Goal: Check status: Check status

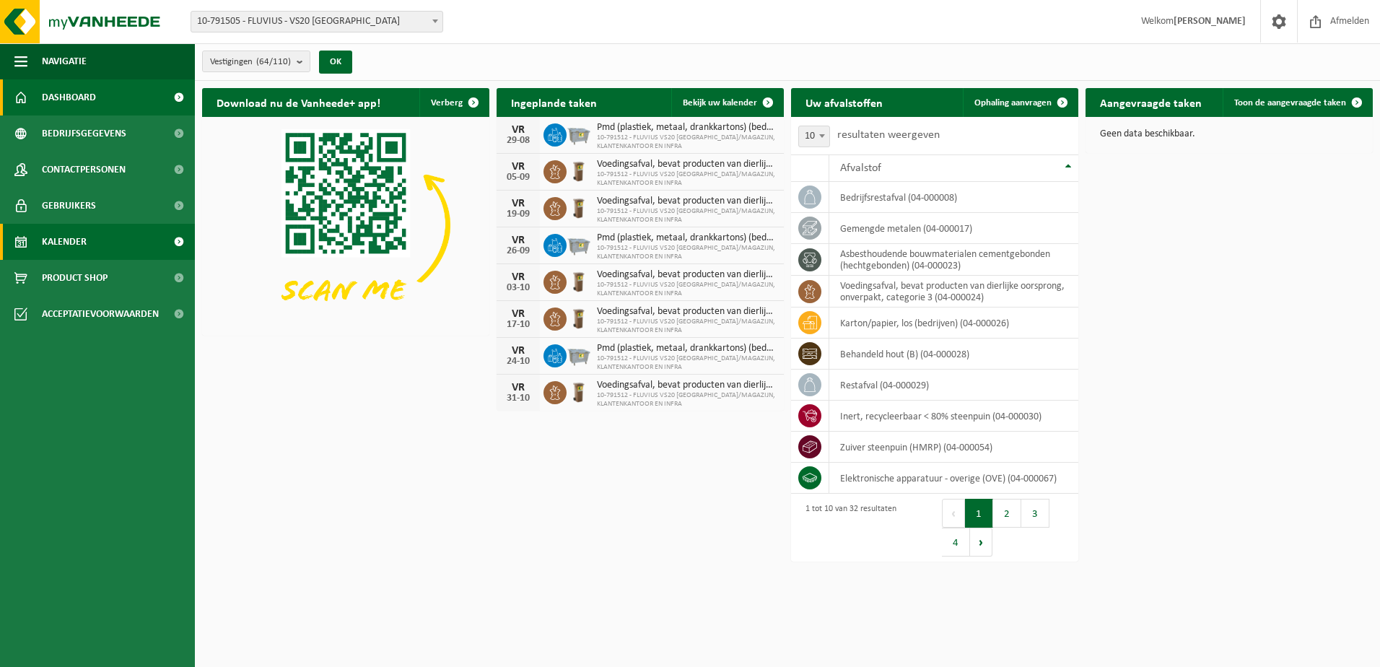
click at [84, 244] on span "Kalender" at bounding box center [64, 242] width 45 height 36
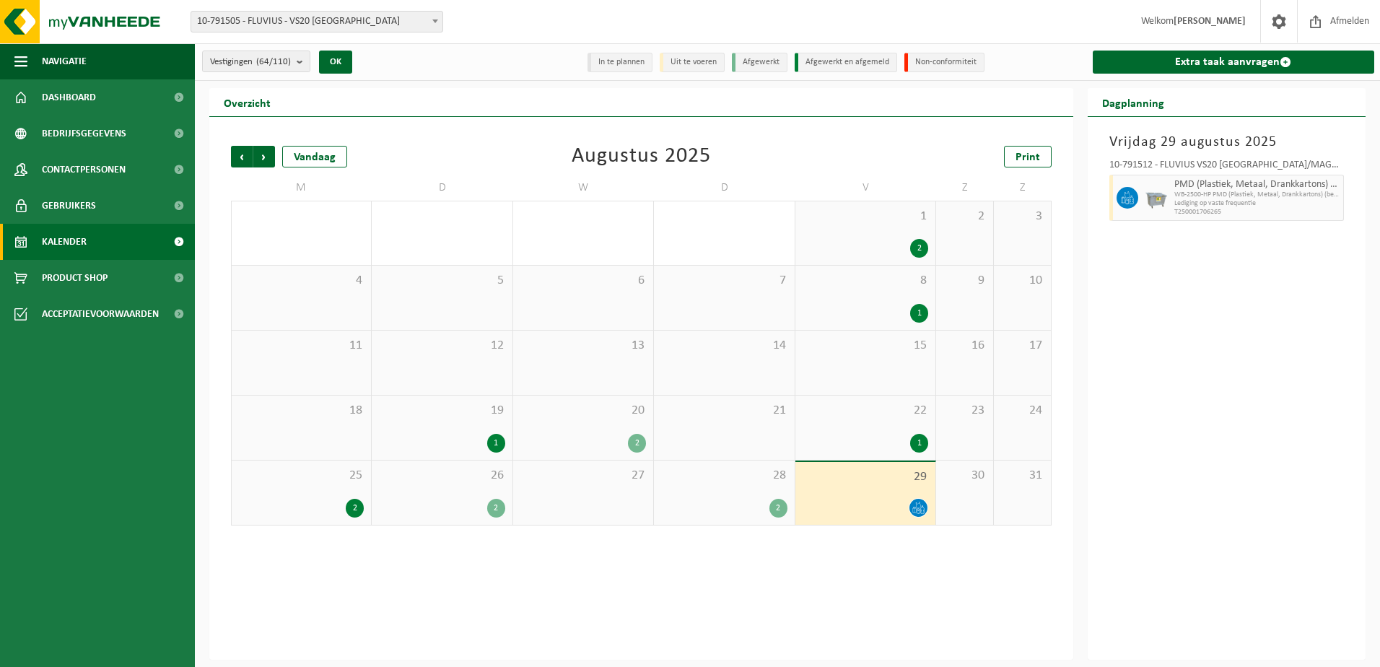
click at [775, 505] on div "2" at bounding box center [779, 508] width 18 height 19
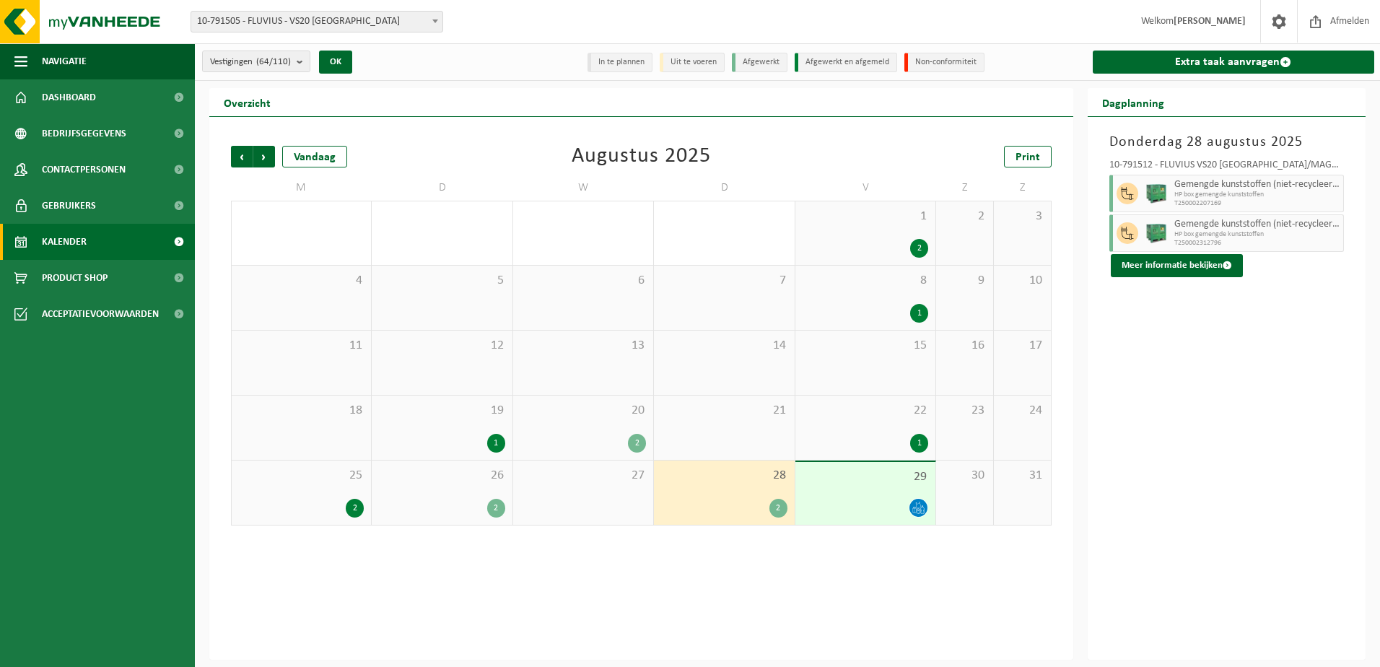
click at [495, 506] on div "2" at bounding box center [496, 508] width 18 height 19
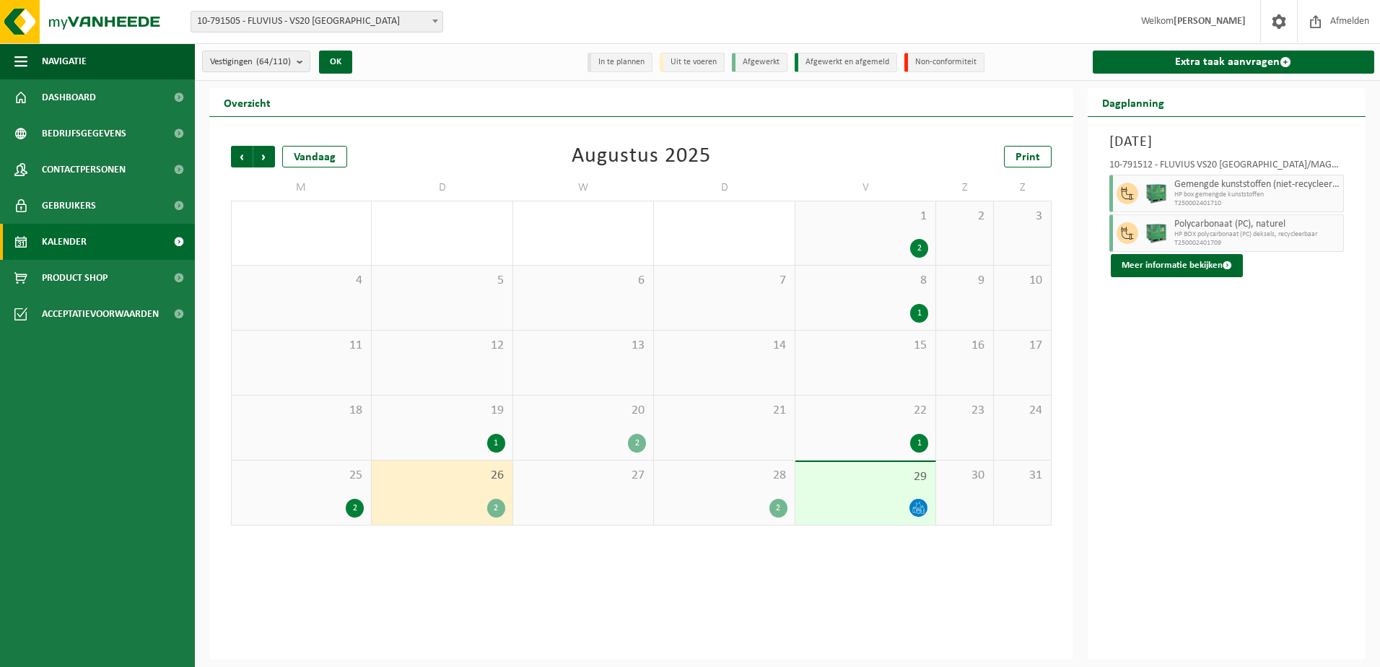
click at [779, 505] on div "2" at bounding box center [779, 508] width 18 height 19
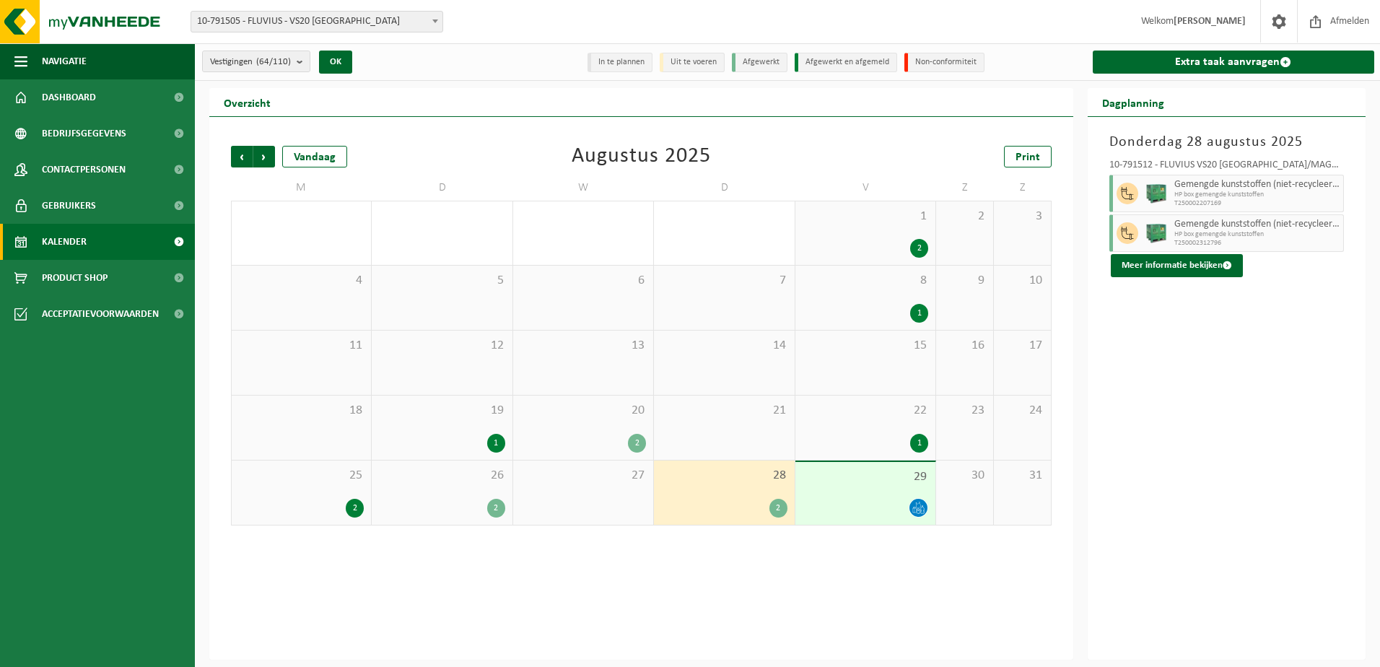
click at [918, 505] on icon at bounding box center [919, 508] width 12 height 12
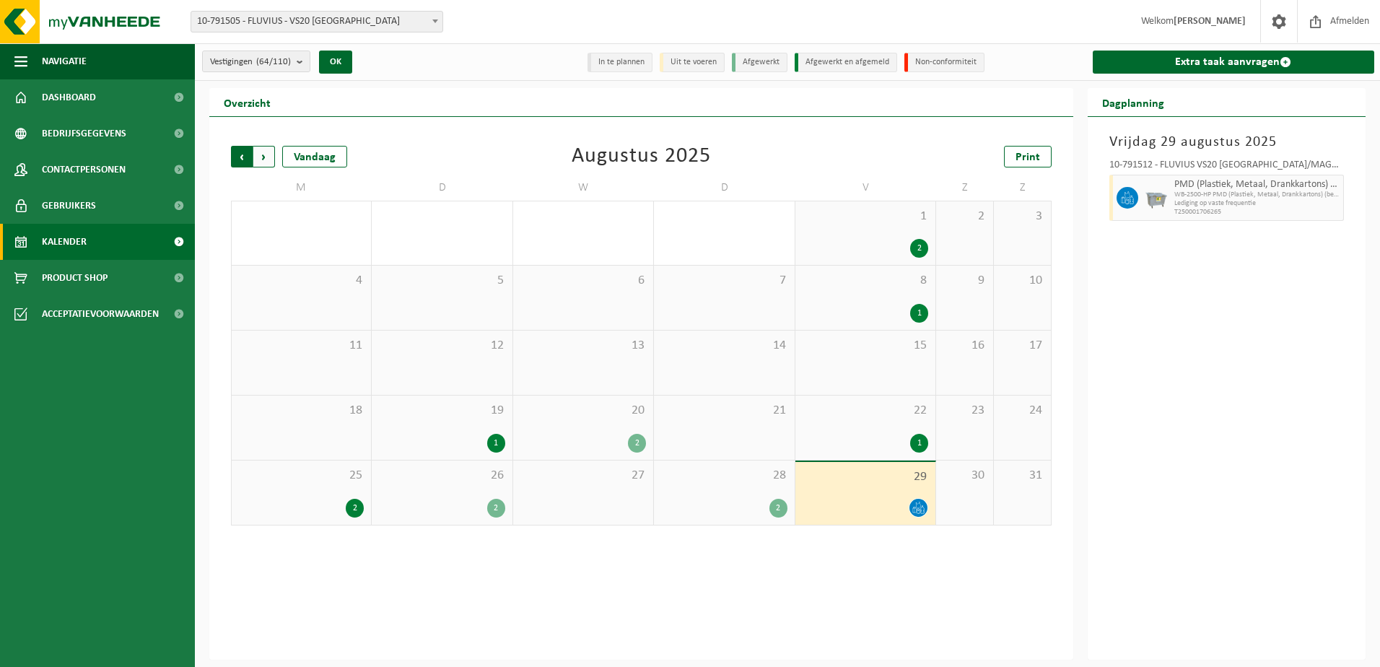
click at [263, 152] on span "Volgende" at bounding box center [264, 157] width 22 height 22
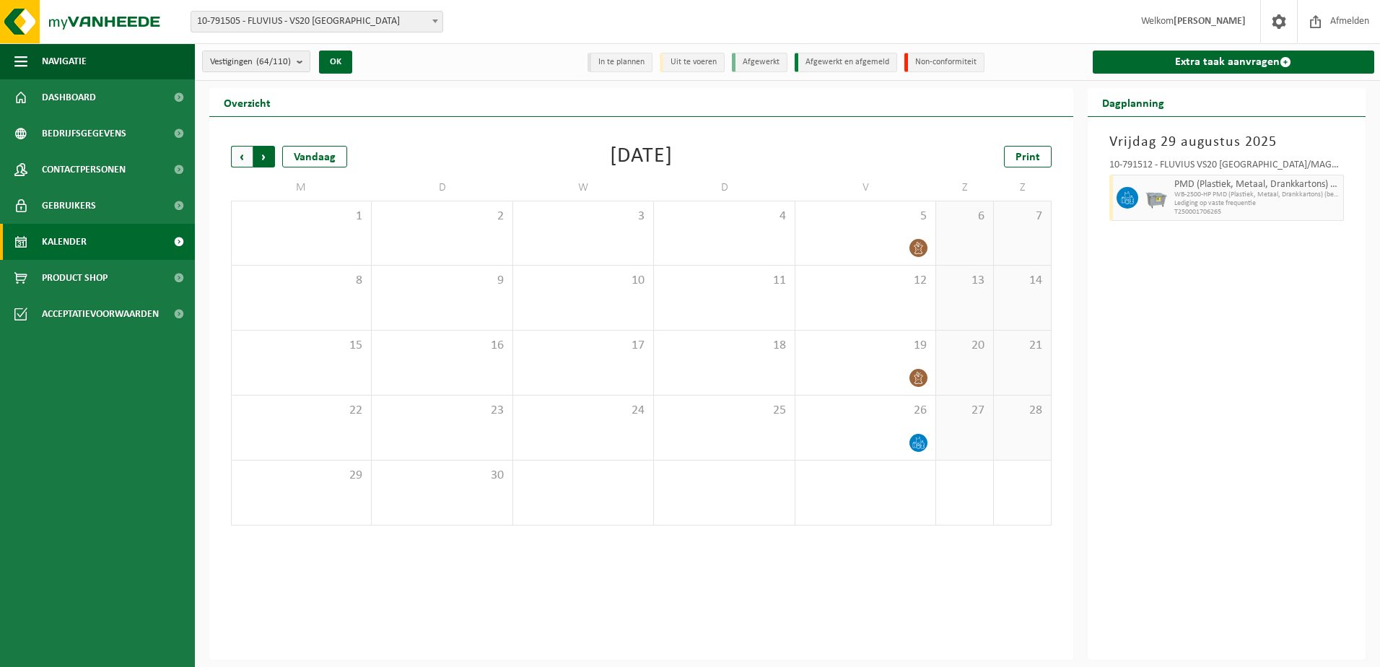
click at [242, 156] on span "Vorige" at bounding box center [242, 157] width 22 height 22
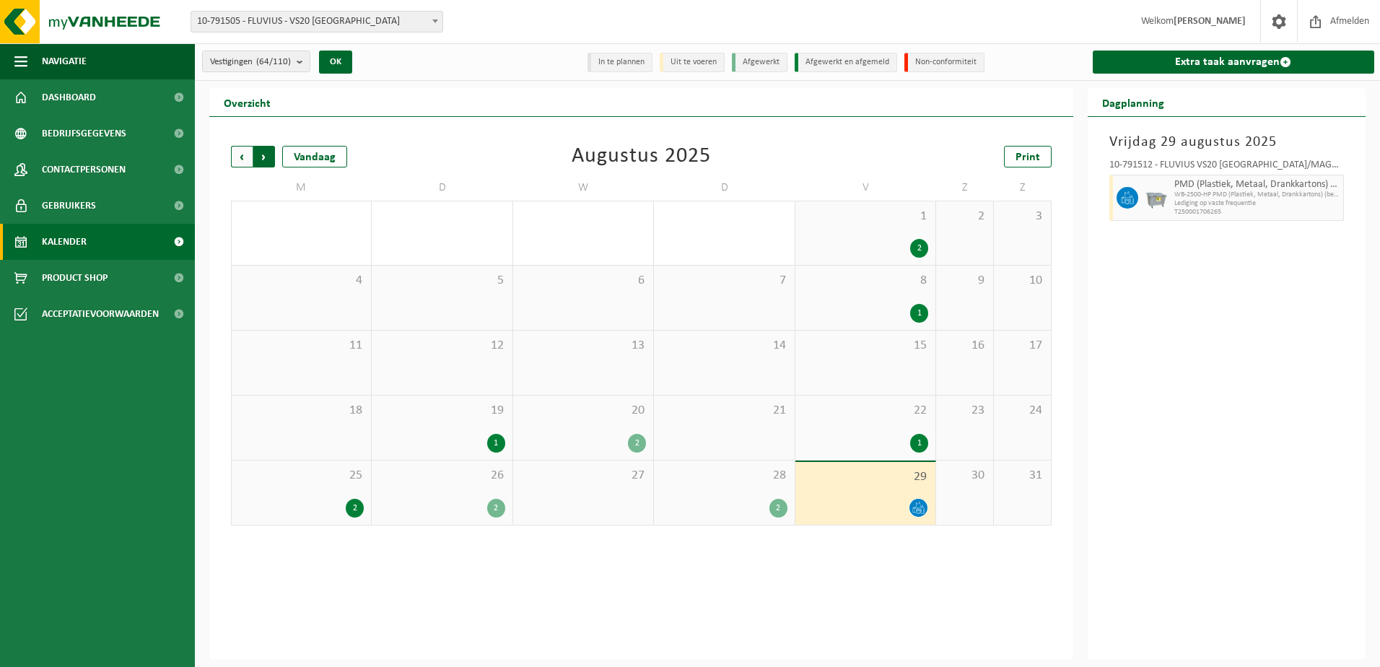
click at [243, 153] on span "Vorige" at bounding box center [242, 157] width 22 height 22
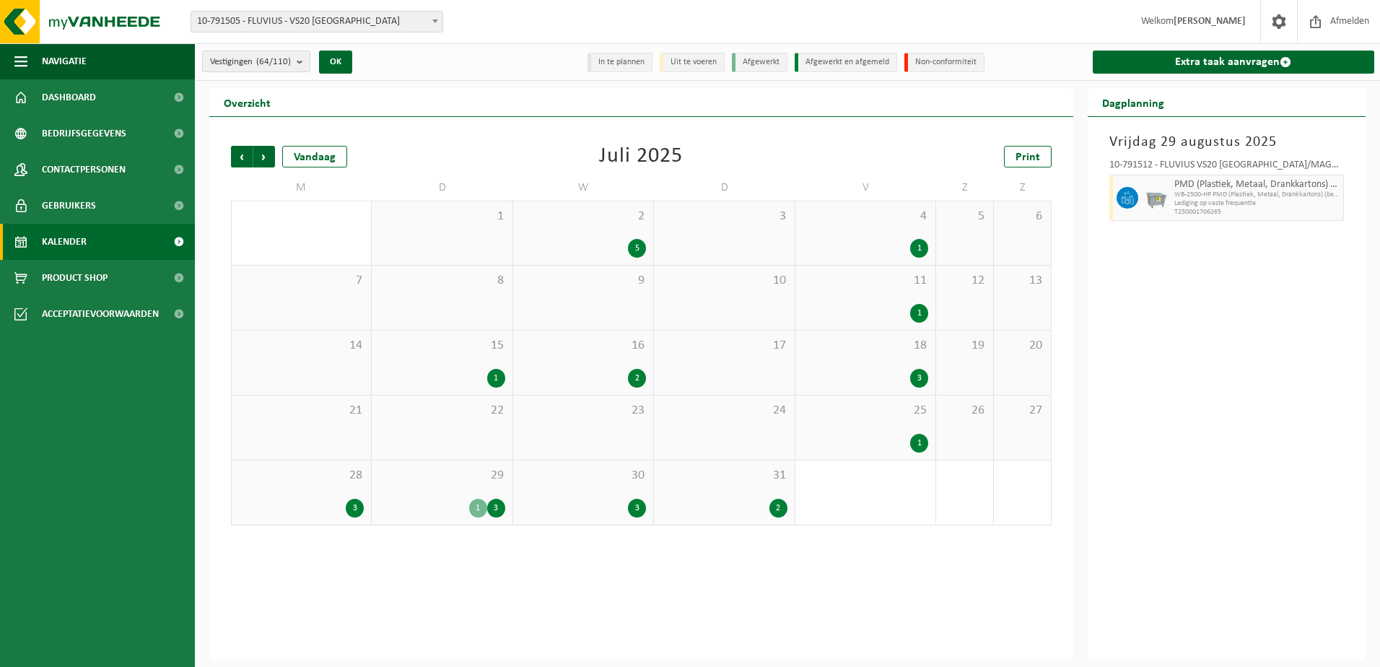
click at [355, 504] on div "3" at bounding box center [355, 508] width 18 height 19
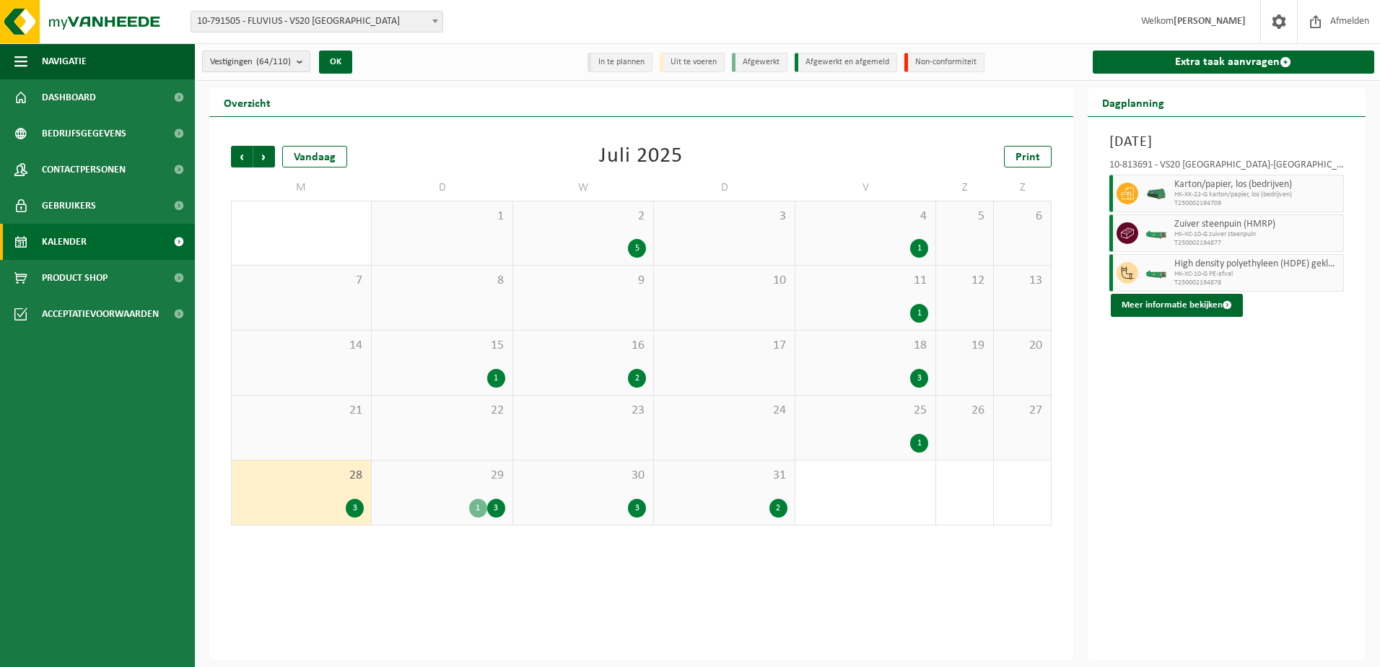
click at [477, 508] on div "1" at bounding box center [478, 508] width 18 height 19
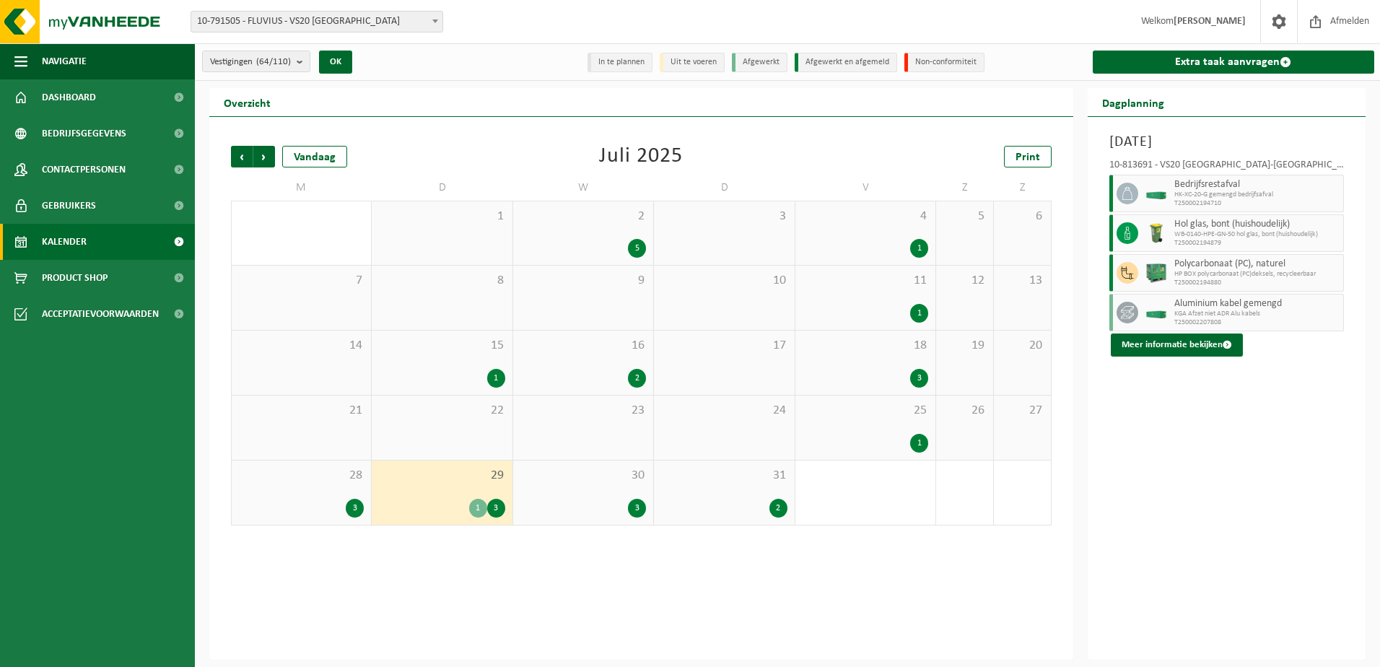
click at [497, 508] on div "3" at bounding box center [496, 508] width 18 height 19
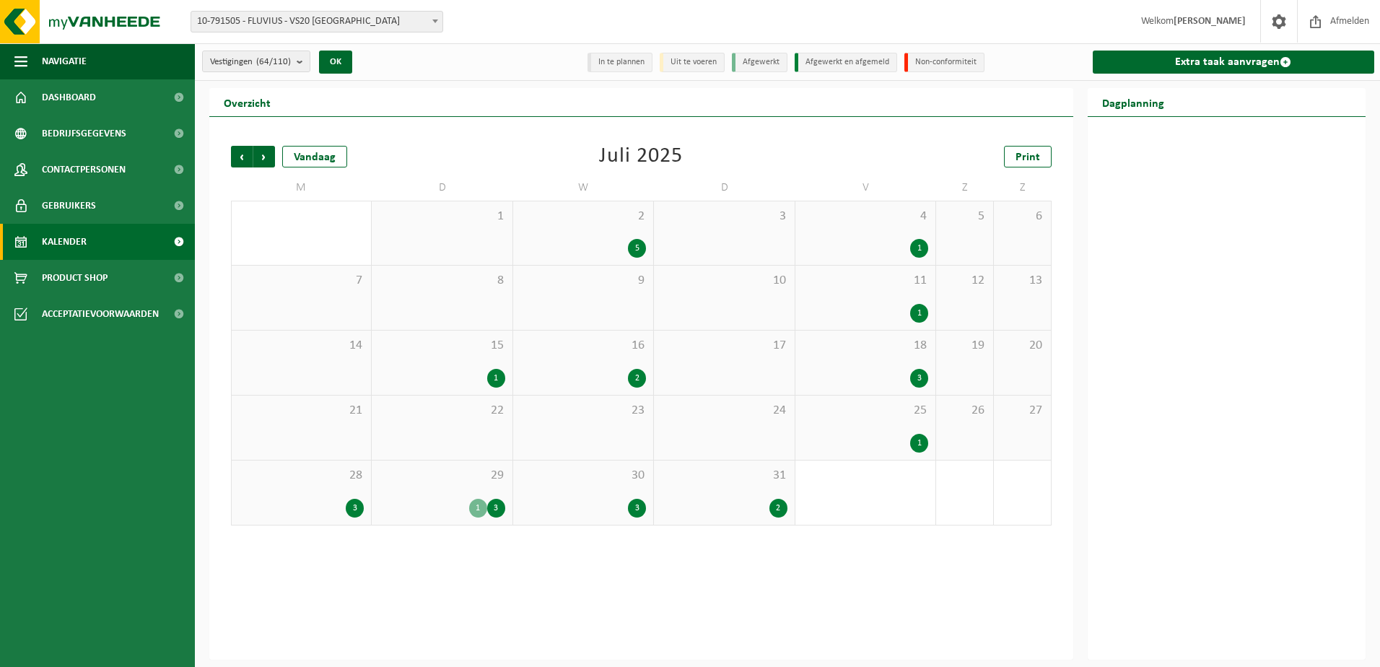
click at [635, 505] on div "3" at bounding box center [637, 508] width 18 height 19
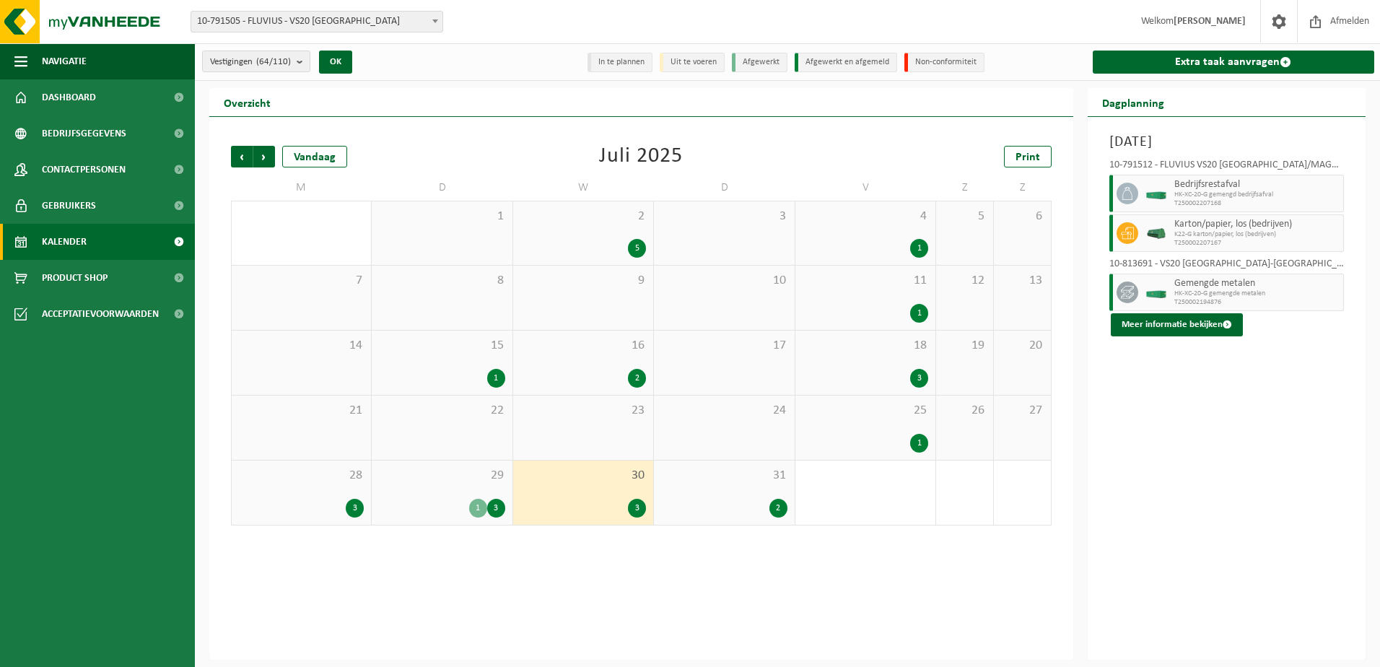
click at [774, 507] on div "2" at bounding box center [779, 508] width 18 height 19
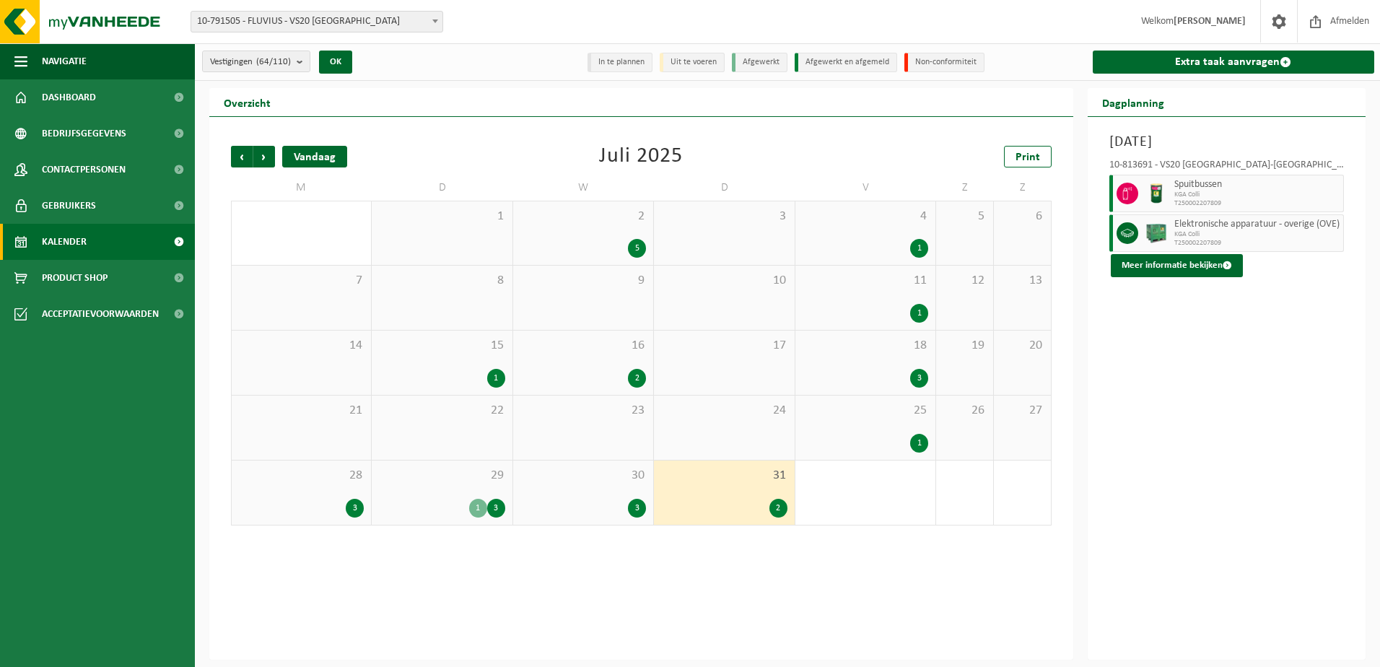
click at [337, 160] on div "Vandaag" at bounding box center [314, 157] width 65 height 22
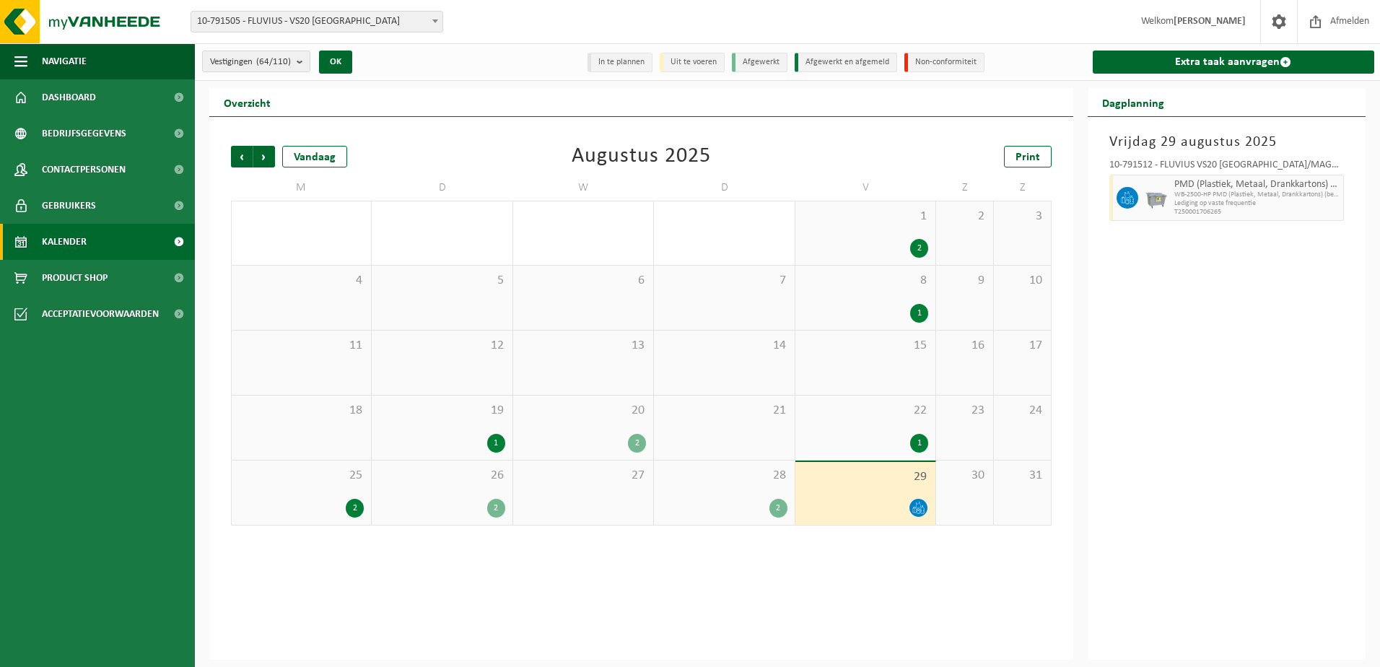
click at [632, 62] on li "In te plannen" at bounding box center [620, 62] width 65 height 19
click at [491, 443] on div "1" at bounding box center [496, 443] width 18 height 19
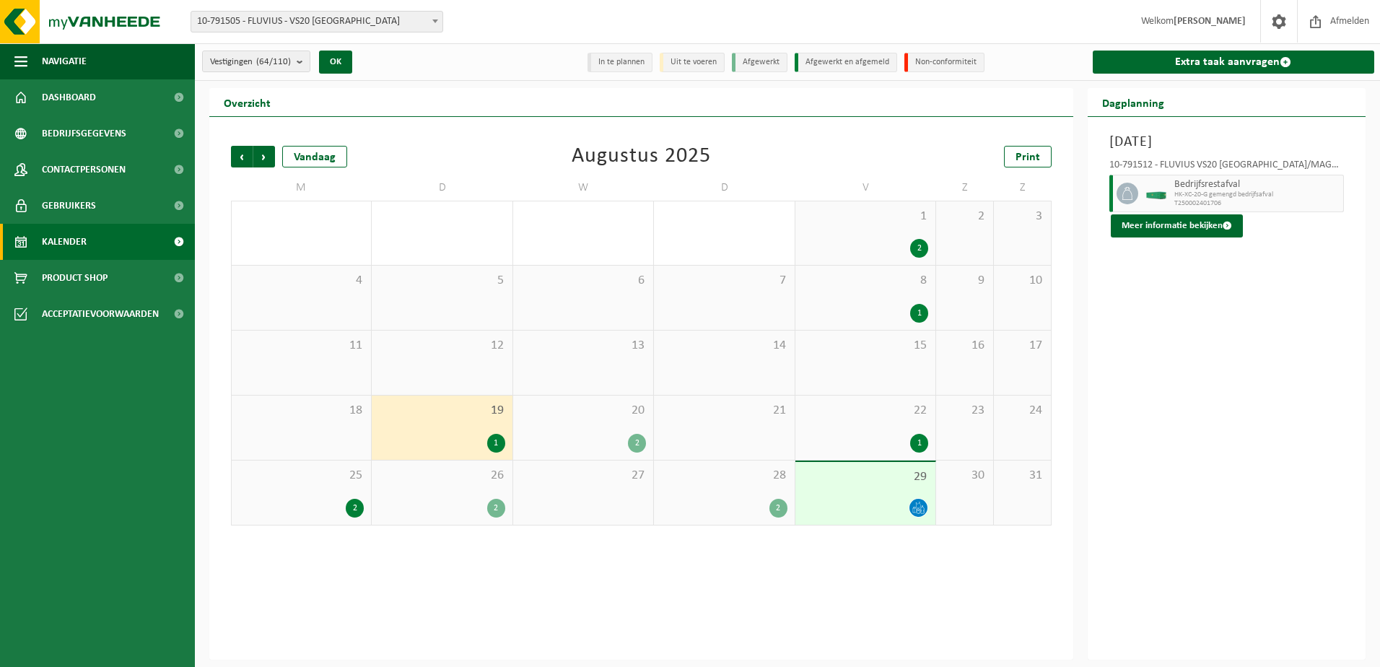
click at [638, 441] on div "2" at bounding box center [637, 443] width 18 height 19
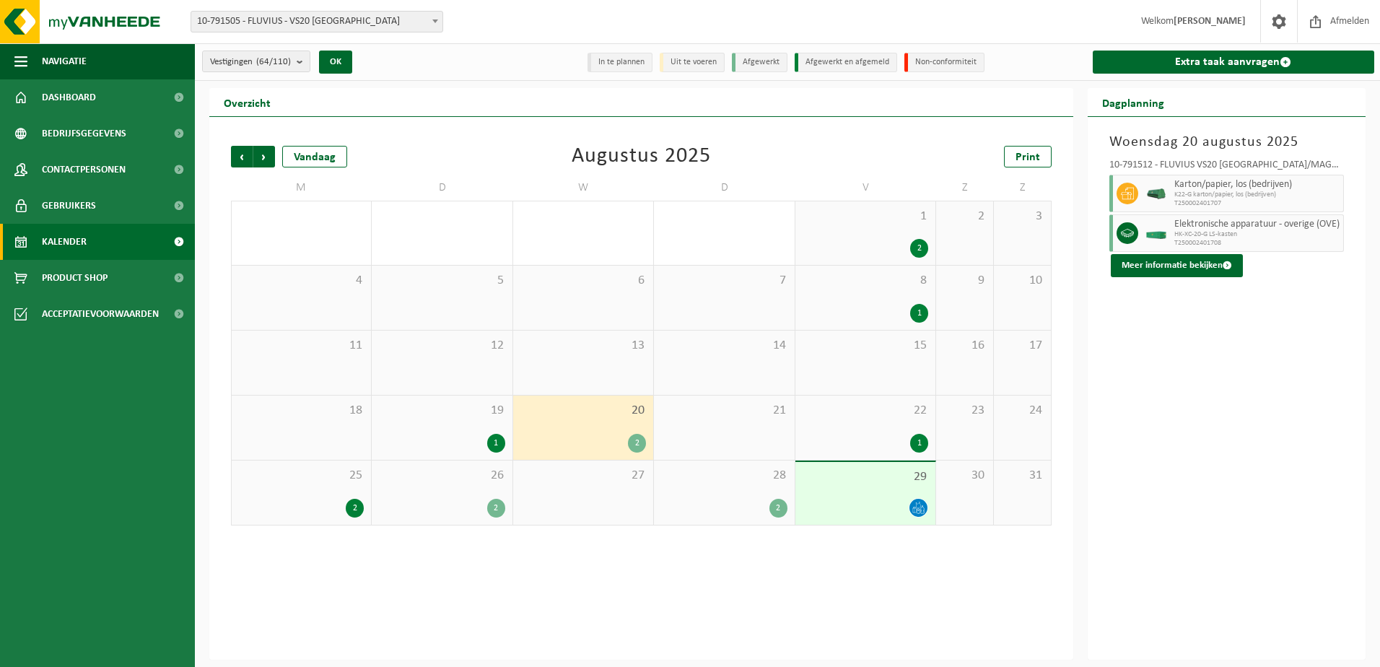
click at [917, 440] on div "1" at bounding box center [919, 443] width 18 height 19
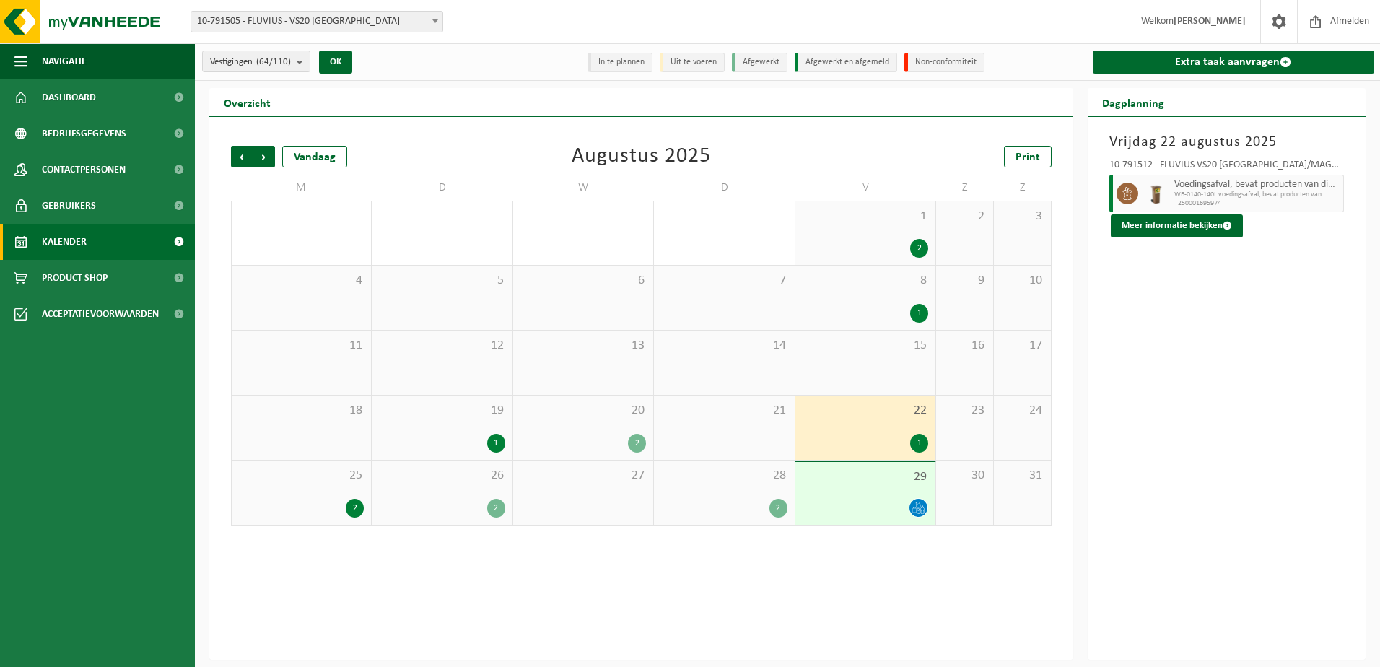
click at [353, 503] on div "2" at bounding box center [355, 508] width 18 height 19
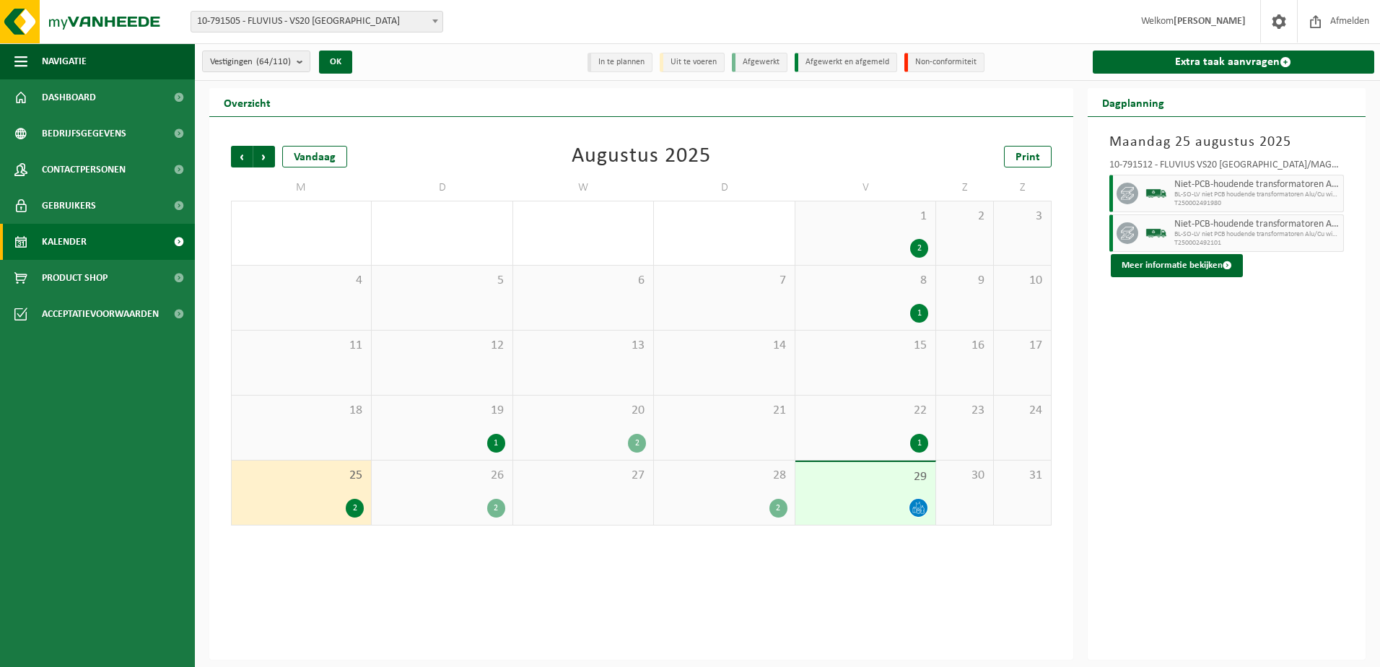
click at [495, 505] on div "2" at bounding box center [496, 508] width 18 height 19
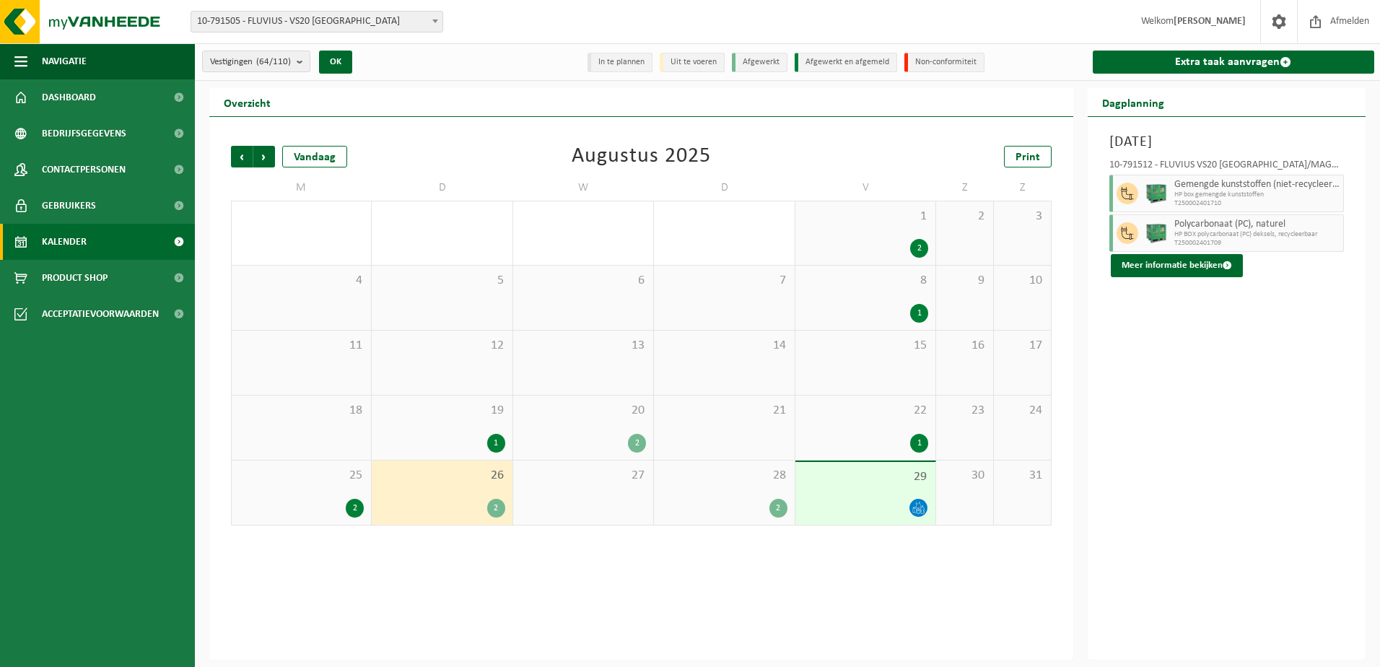
click at [780, 505] on div "2" at bounding box center [779, 508] width 18 height 19
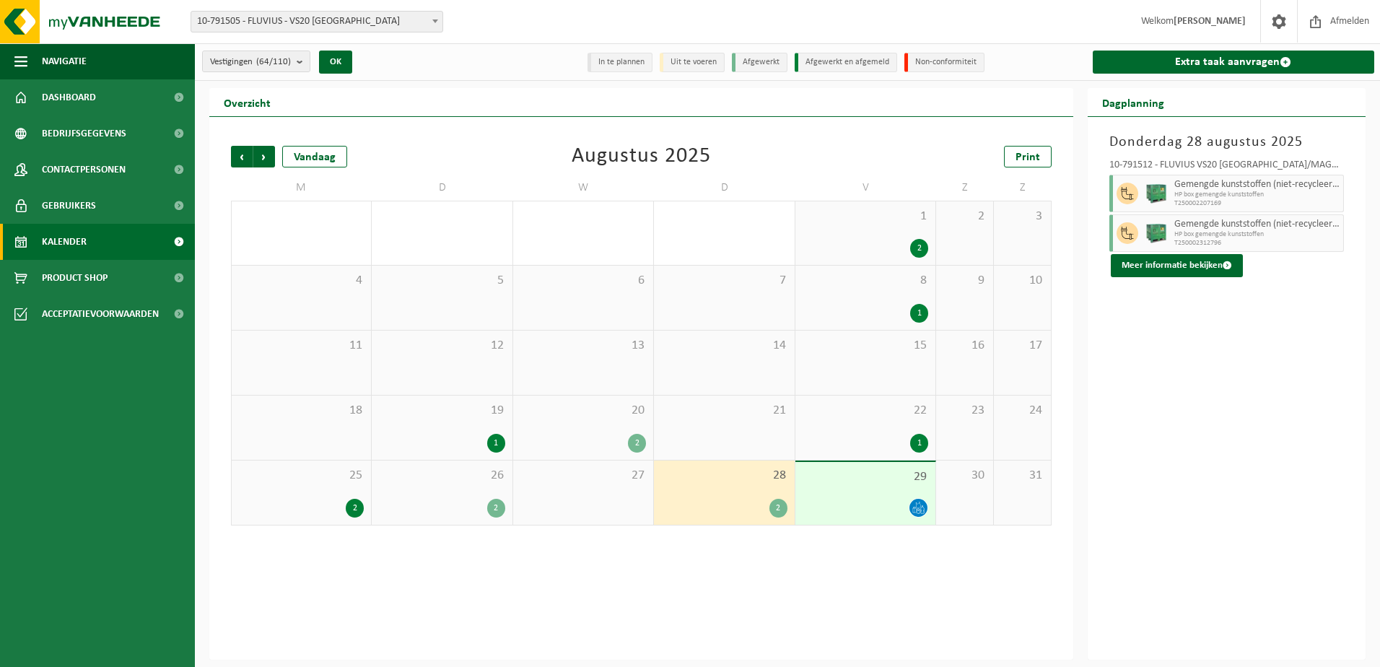
click at [918, 505] on icon at bounding box center [919, 508] width 12 height 12
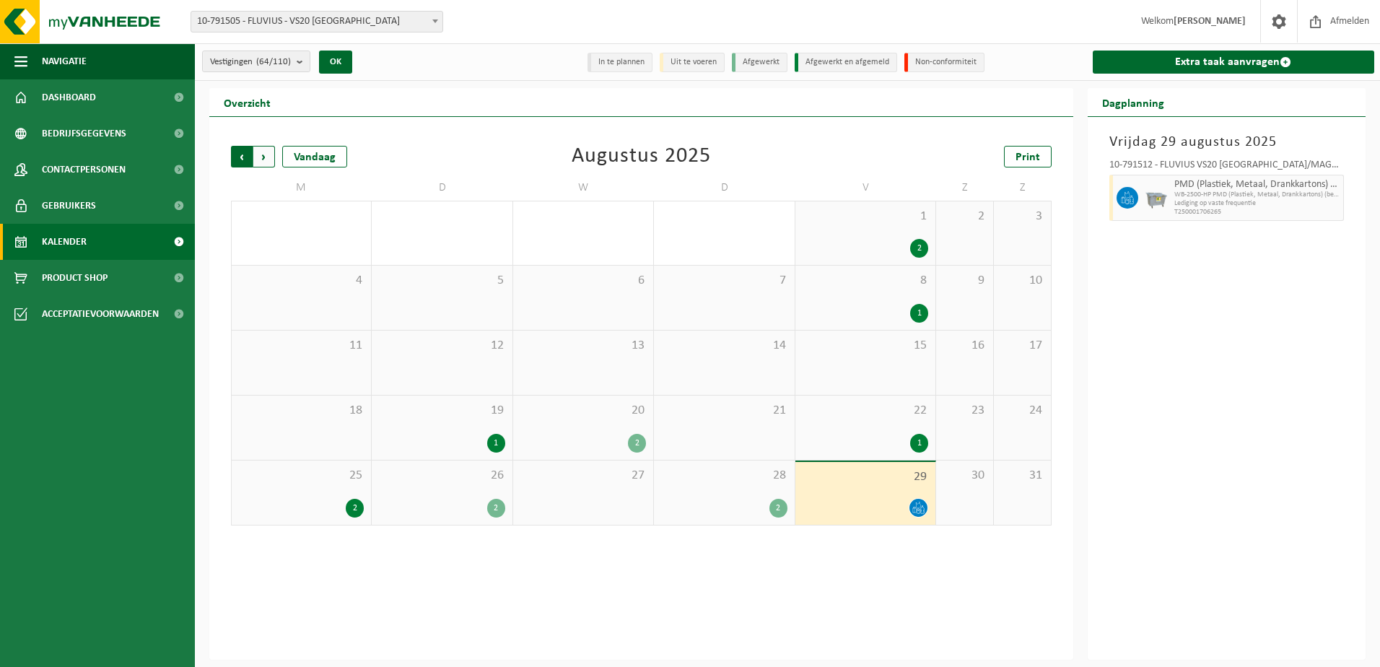
click at [267, 155] on span "Volgende" at bounding box center [264, 157] width 22 height 22
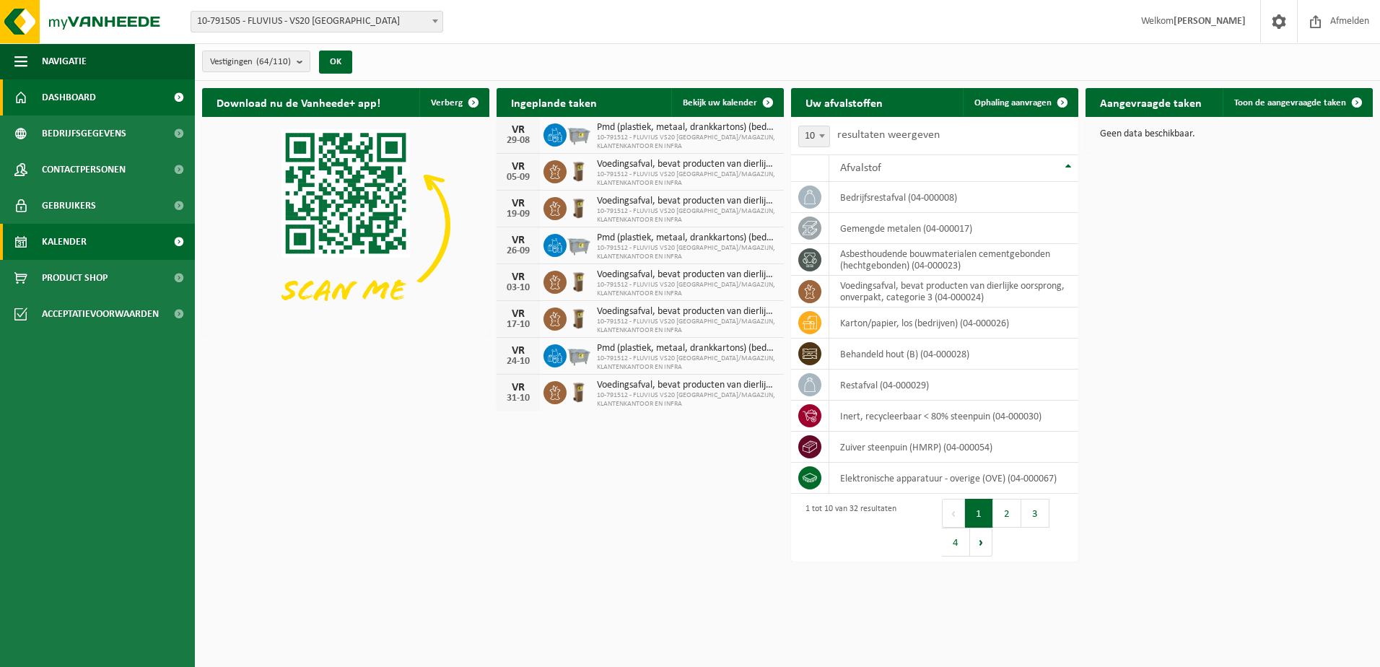
click at [68, 239] on span "Kalender" at bounding box center [64, 242] width 45 height 36
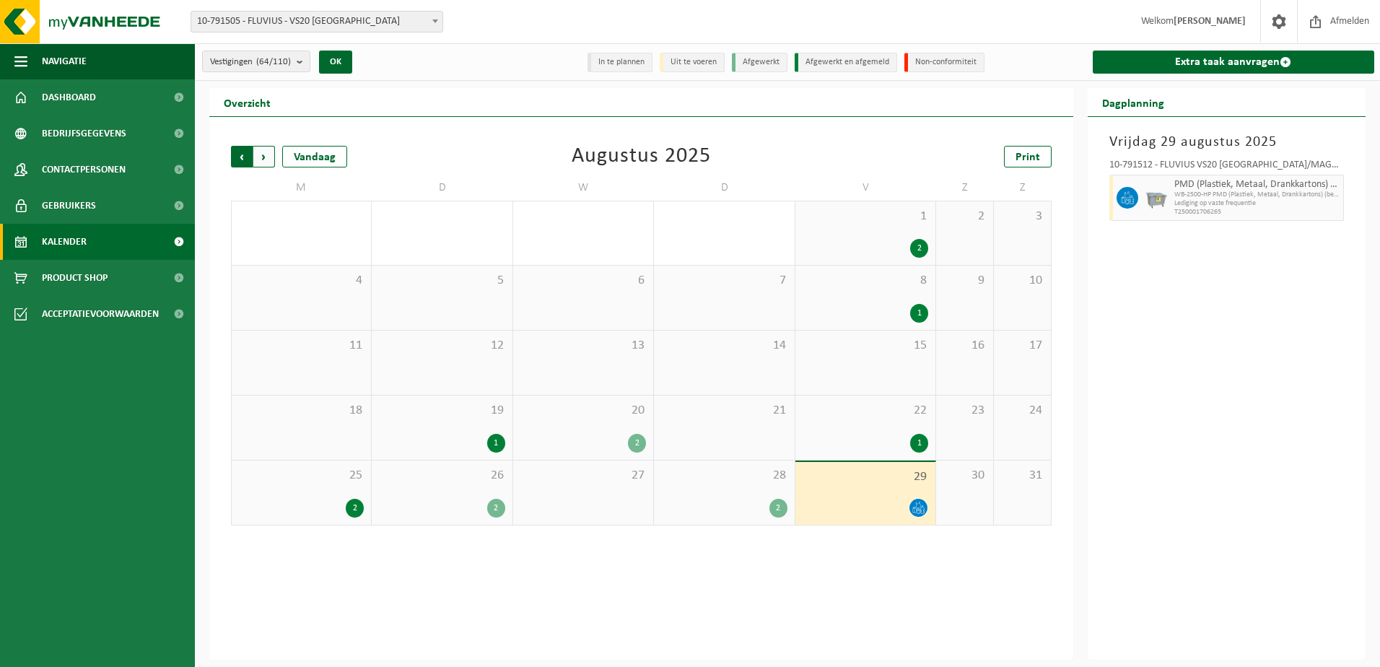
click at [266, 154] on span "Volgende" at bounding box center [264, 157] width 22 height 22
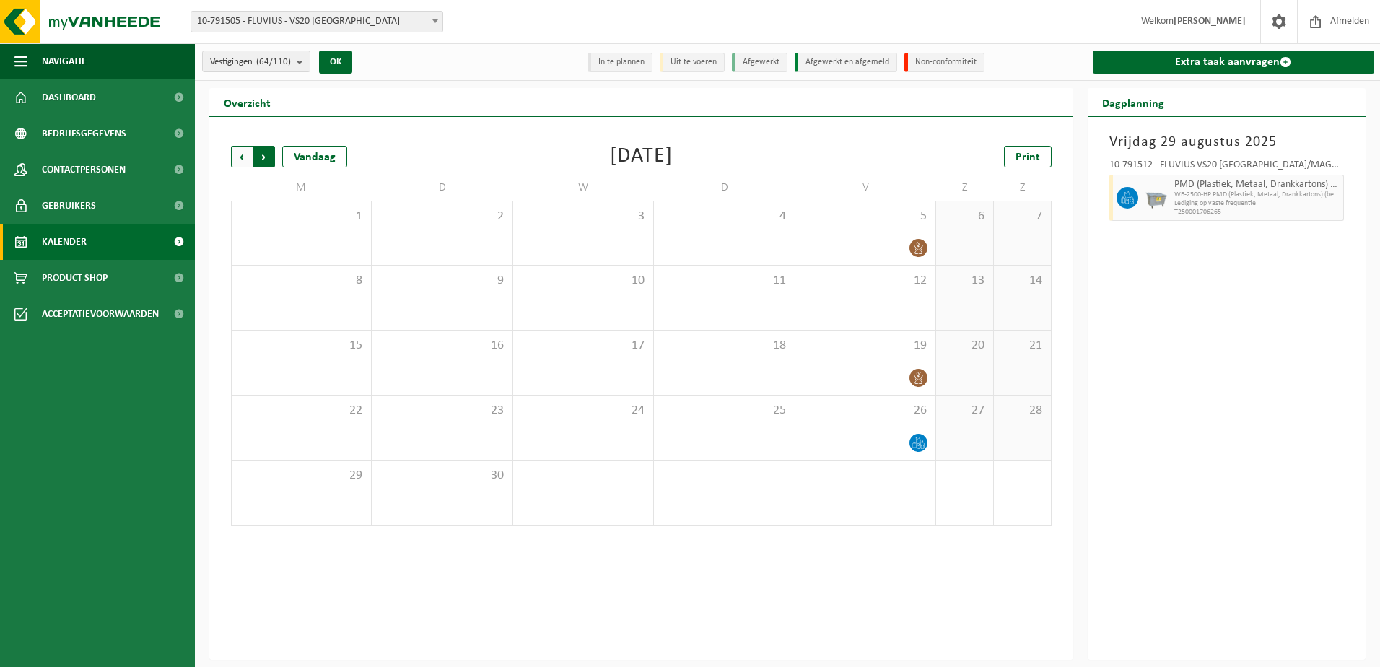
click at [244, 154] on span "Vorige" at bounding box center [242, 157] width 22 height 22
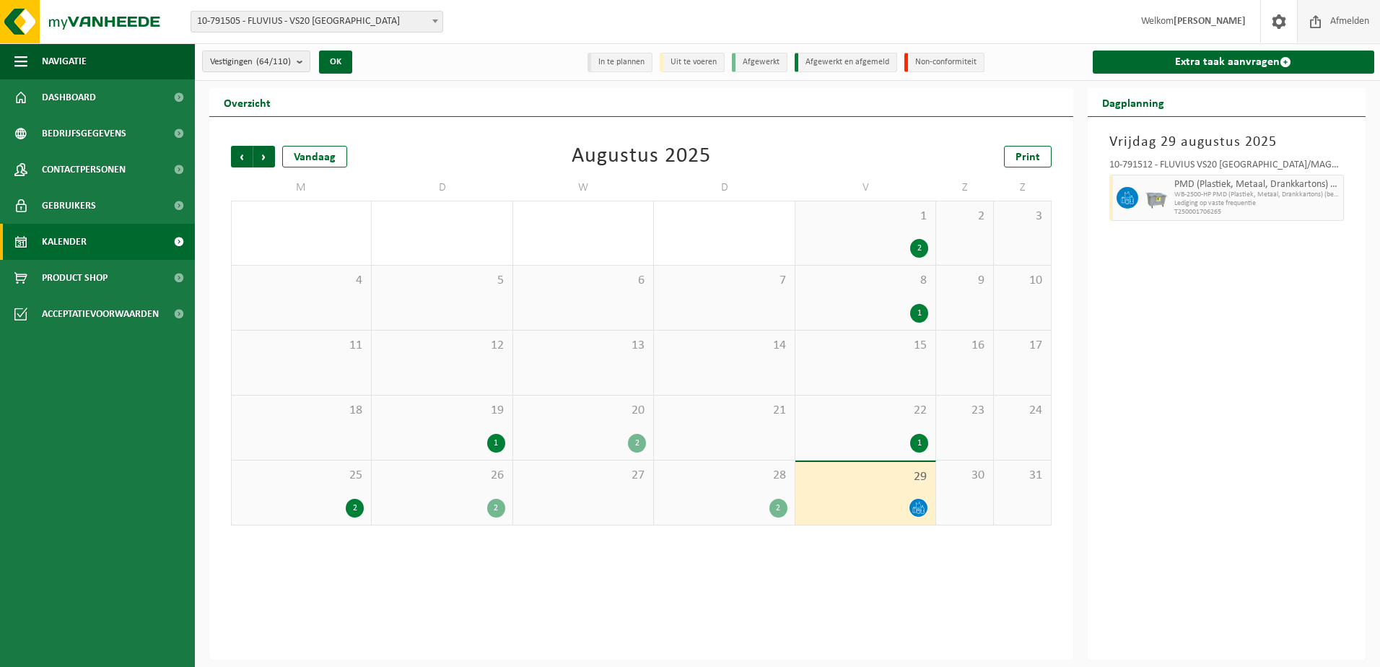
click at [1352, 22] on span "Afmelden" at bounding box center [1350, 21] width 46 height 43
